Goal: Transaction & Acquisition: Download file/media

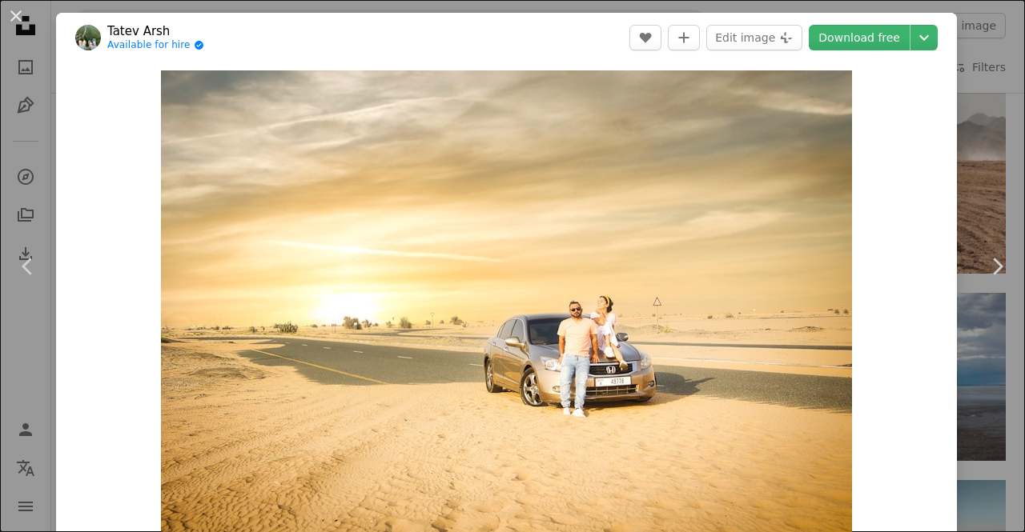
scroll to position [54, 0]
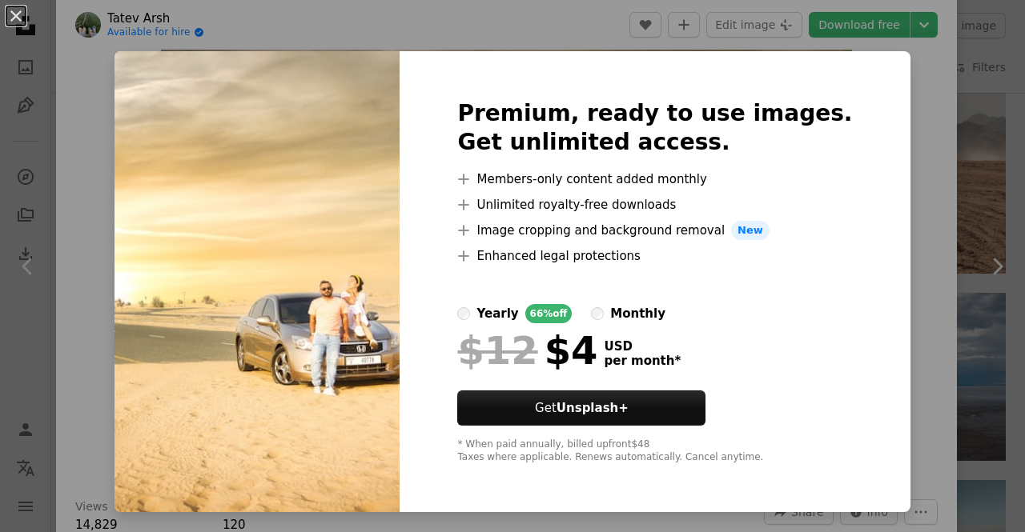
click at [893, 59] on div "An X shape Premium, ready to use images. Get unlimited access. A plus sign Memb…" at bounding box center [512, 266] width 1025 height 532
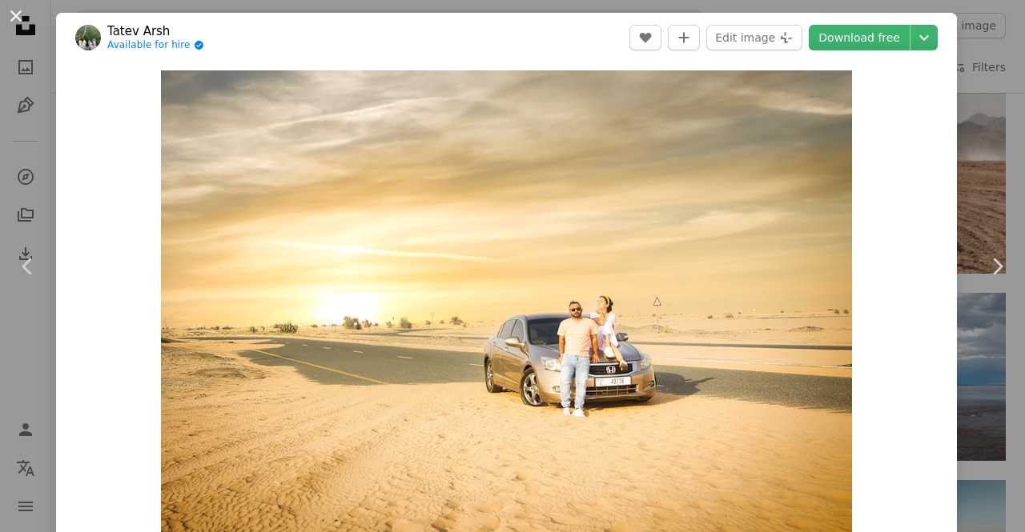
click at [17, 25] on button "An X shape" at bounding box center [15, 15] width 19 height 19
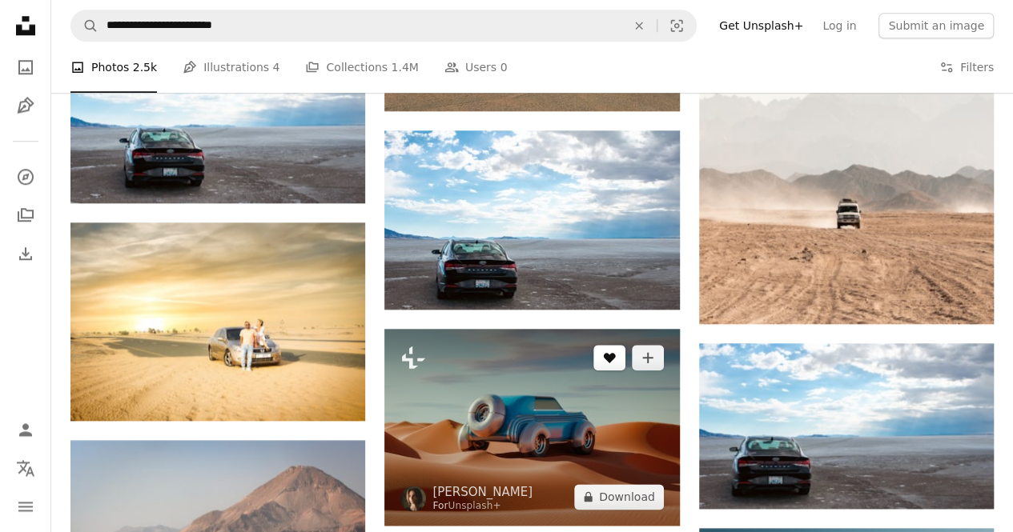
scroll to position [761, 0]
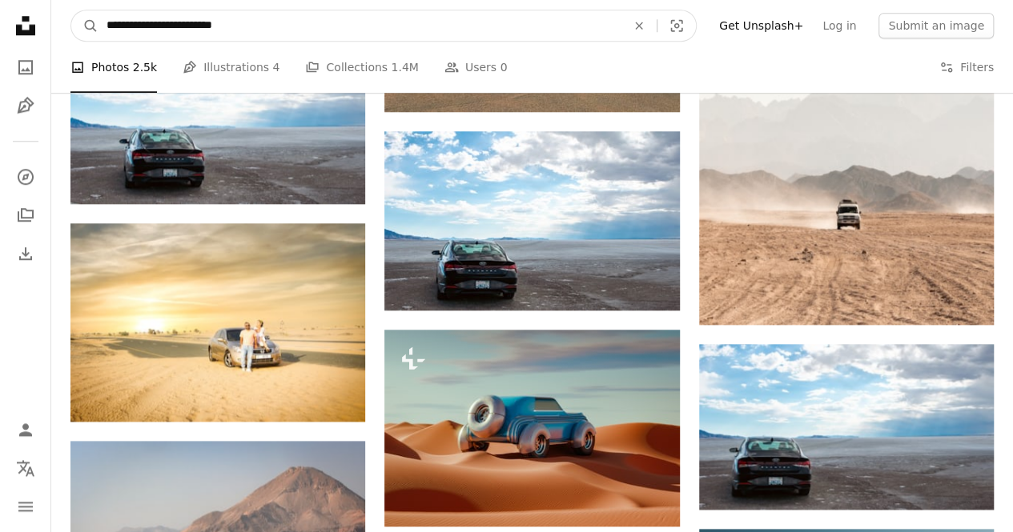
click at [176, 26] on input "**********" at bounding box center [359, 25] width 523 height 30
type input "**********"
click button "A magnifying glass" at bounding box center [84, 25] width 27 height 30
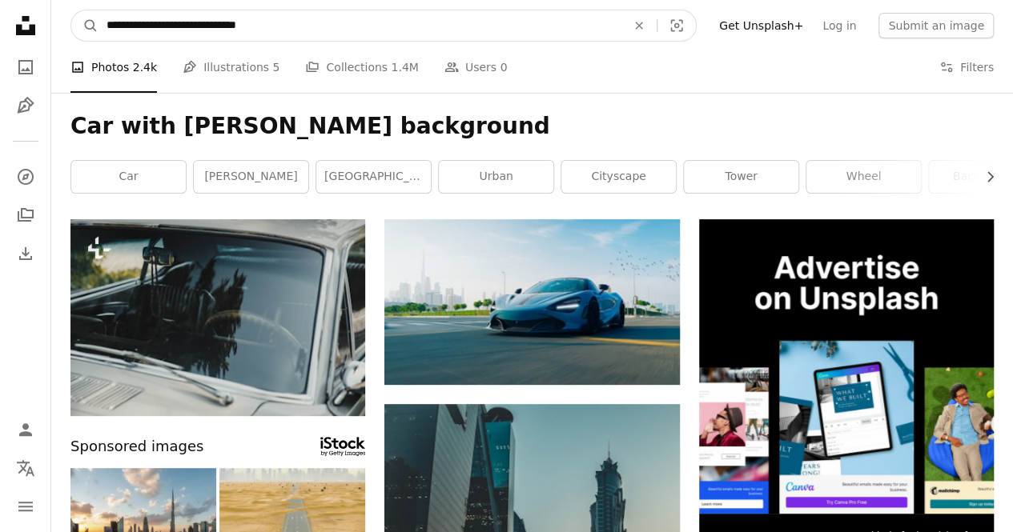
click at [203, 25] on input "**********" at bounding box center [359, 25] width 523 height 30
type input "**********"
click at [71, 10] on button "A magnifying glass" at bounding box center [84, 25] width 27 height 30
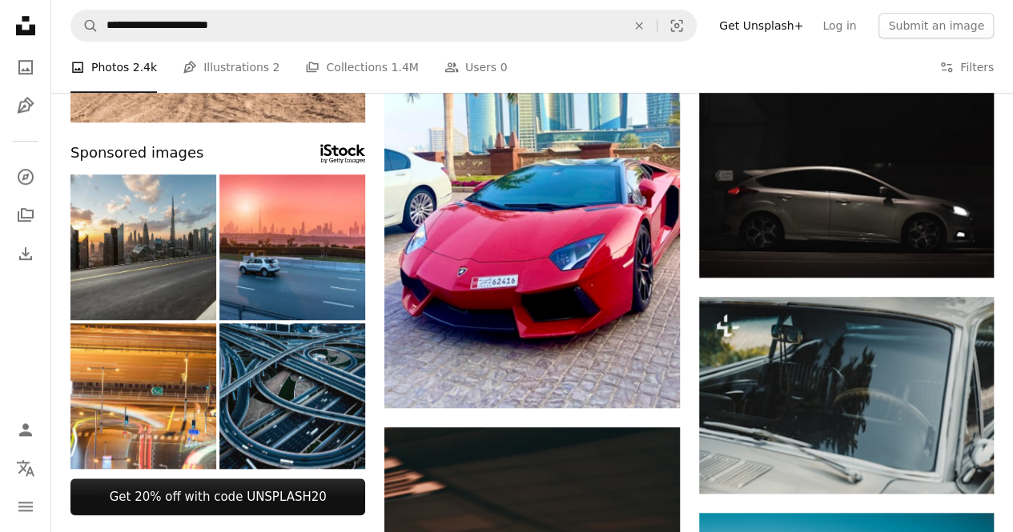
scroll to position [555, 0]
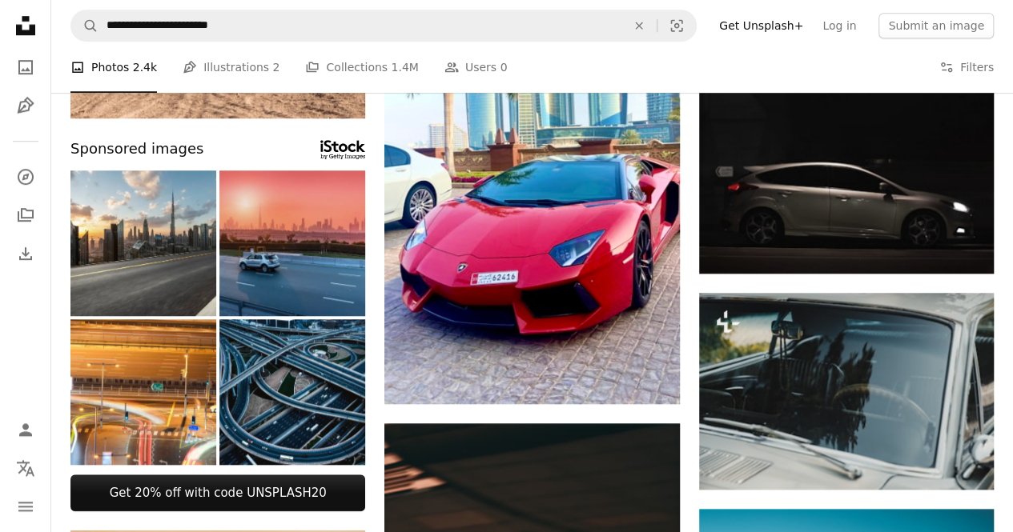
click at [330, 262] on img at bounding box center [292, 244] width 146 height 146
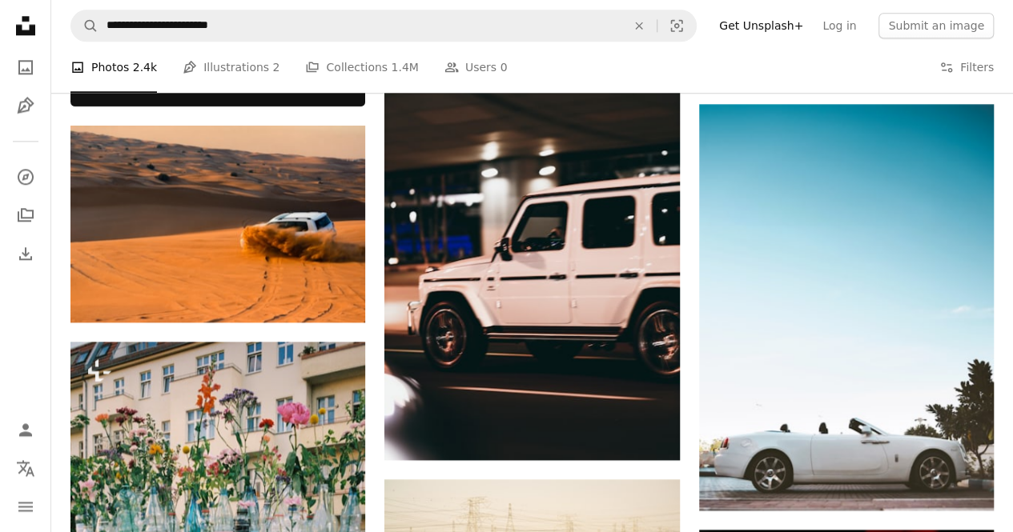
scroll to position [978, 0]
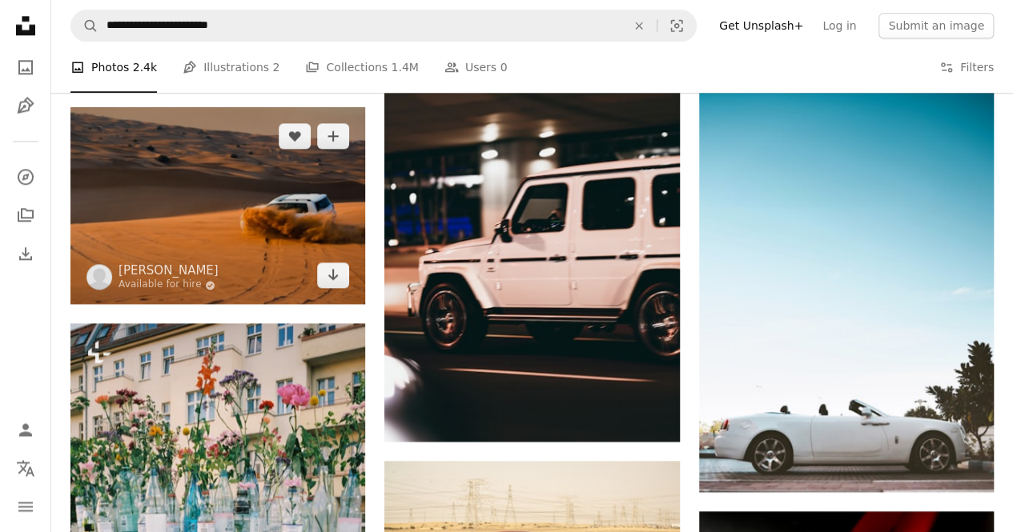
click at [201, 230] on img at bounding box center [217, 205] width 295 height 197
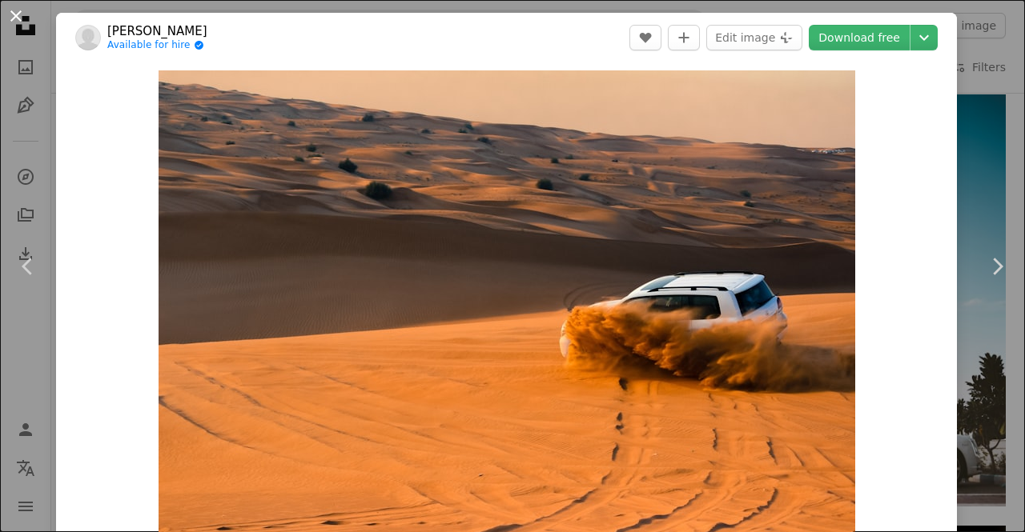
click at [22, 14] on button "An X shape" at bounding box center [15, 15] width 19 height 19
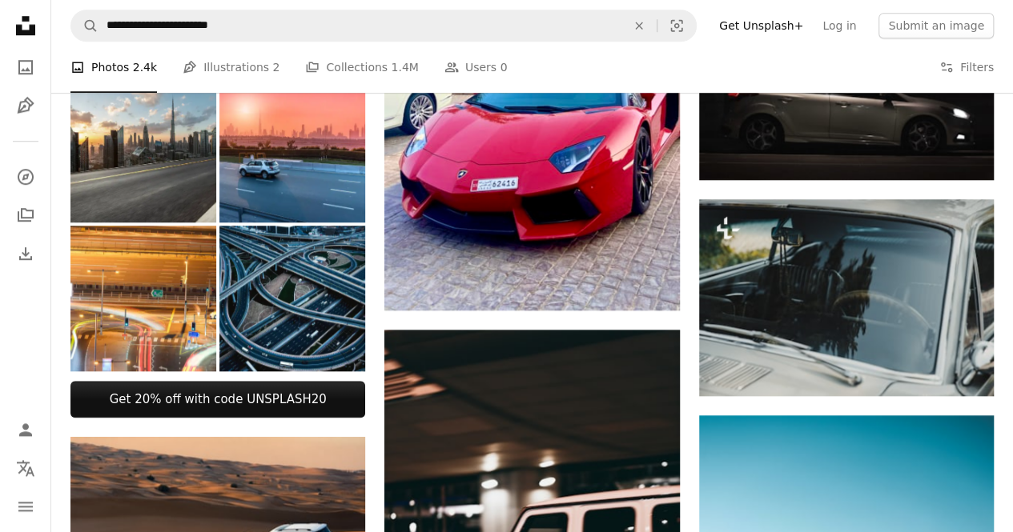
scroll to position [645, 0]
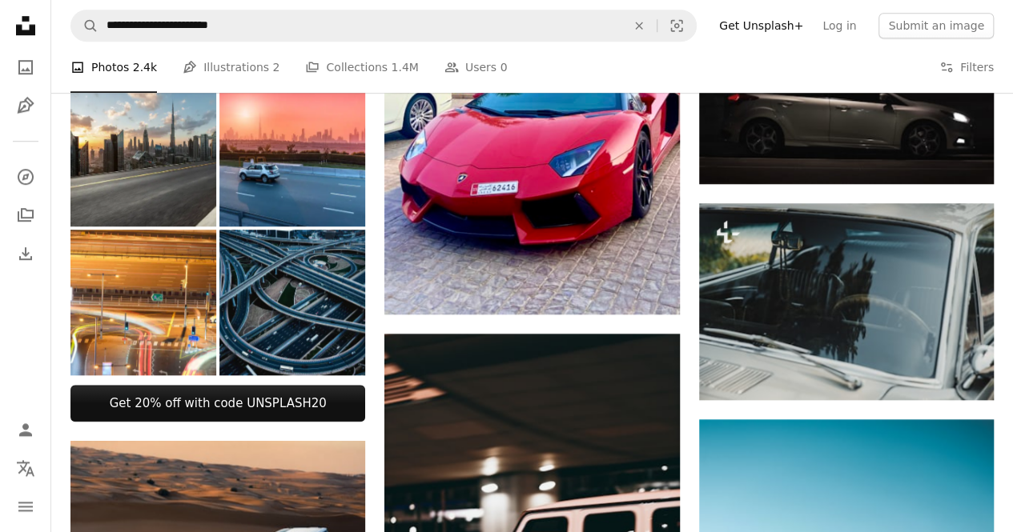
click at [312, 337] on img at bounding box center [292, 303] width 146 height 146
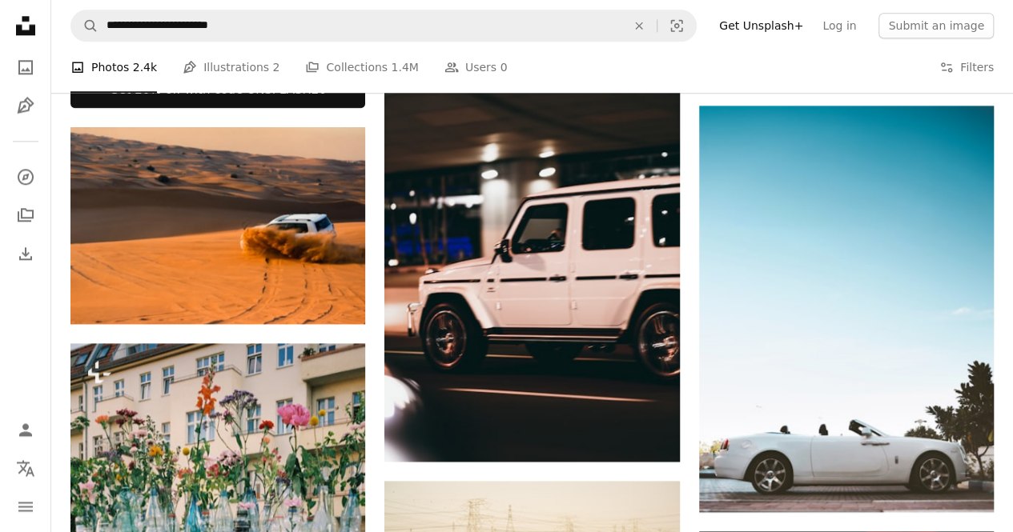
scroll to position [936, 0]
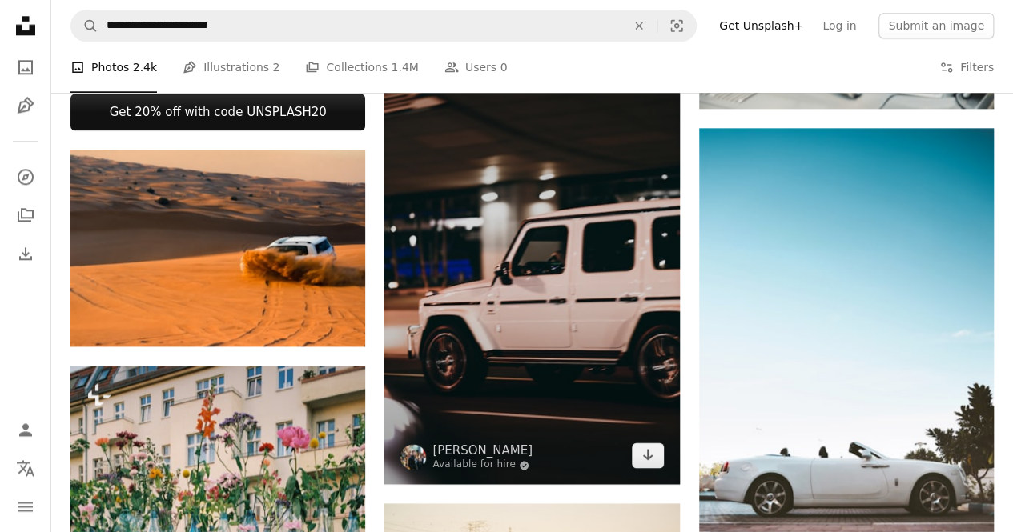
click at [591, 312] on img at bounding box center [531, 263] width 295 height 442
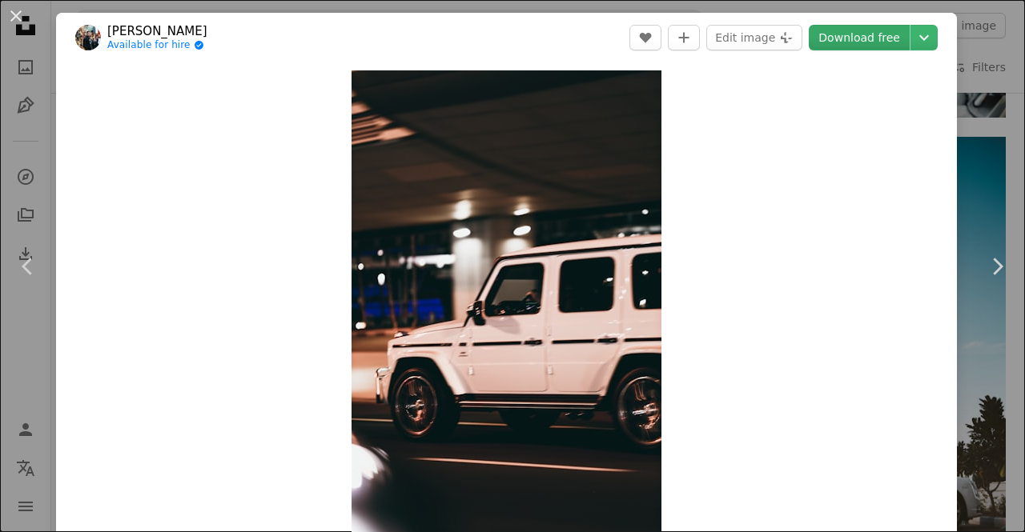
click at [880, 33] on link "Download free" at bounding box center [859, 38] width 101 height 26
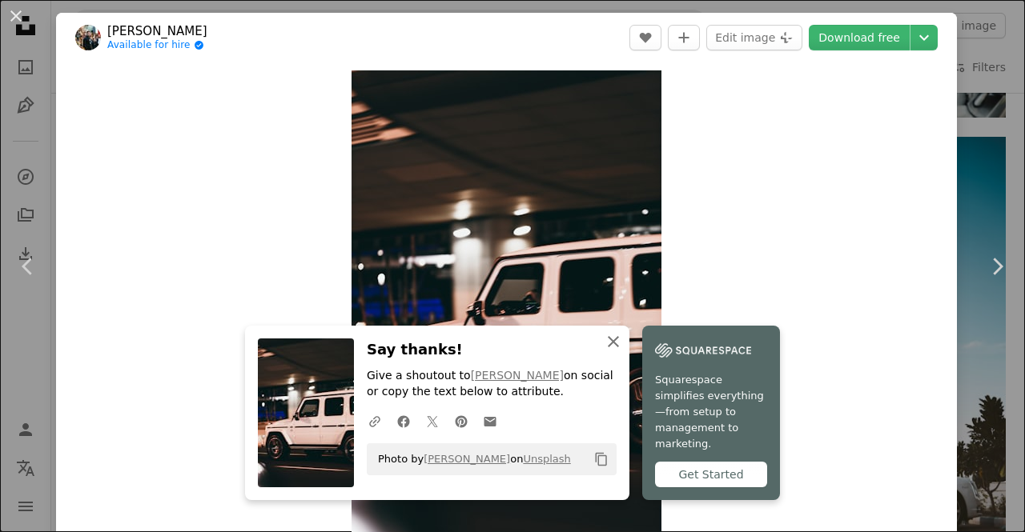
click at [608, 347] on icon "button" at bounding box center [613, 341] width 11 height 11
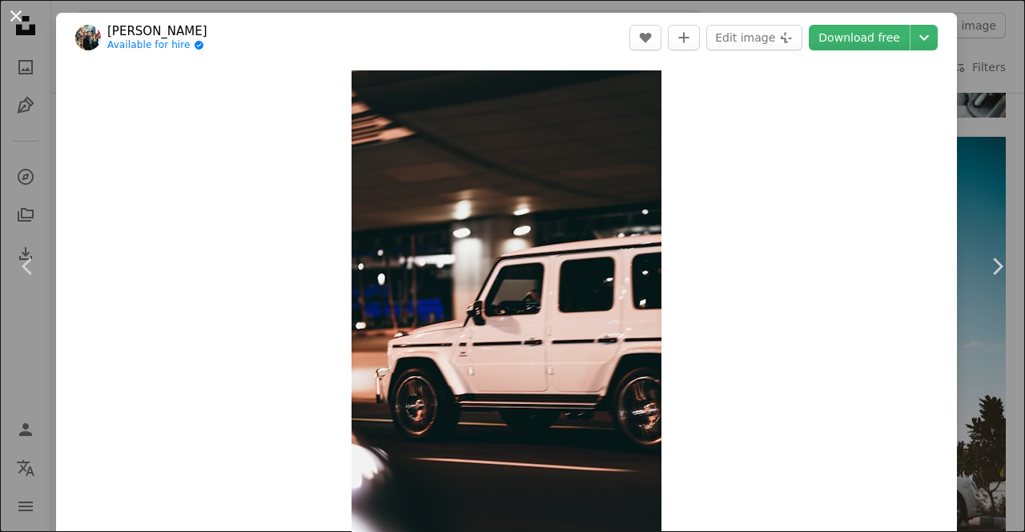
click at [14, 14] on button "An X shape" at bounding box center [15, 15] width 19 height 19
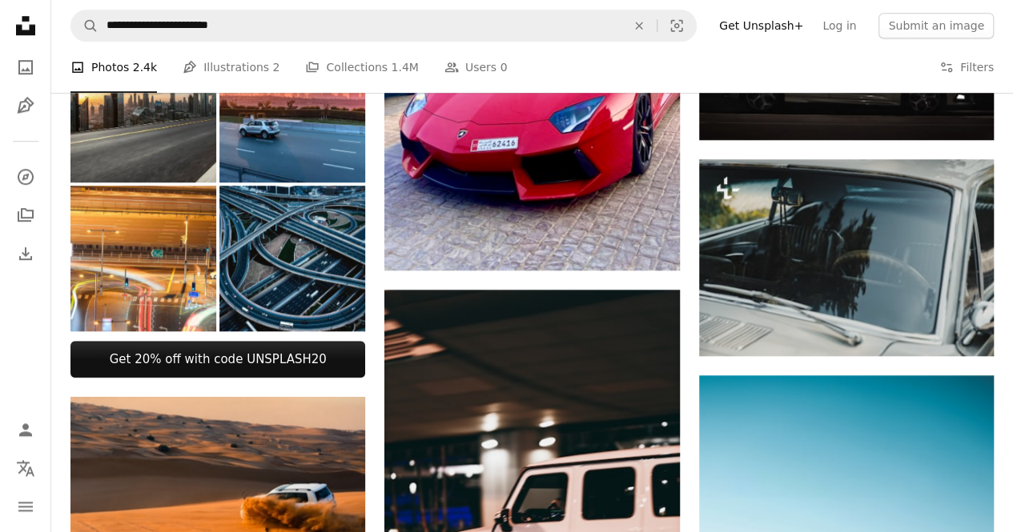
scroll to position [693, 0]
